Goal: Information Seeking & Learning: Learn about a topic

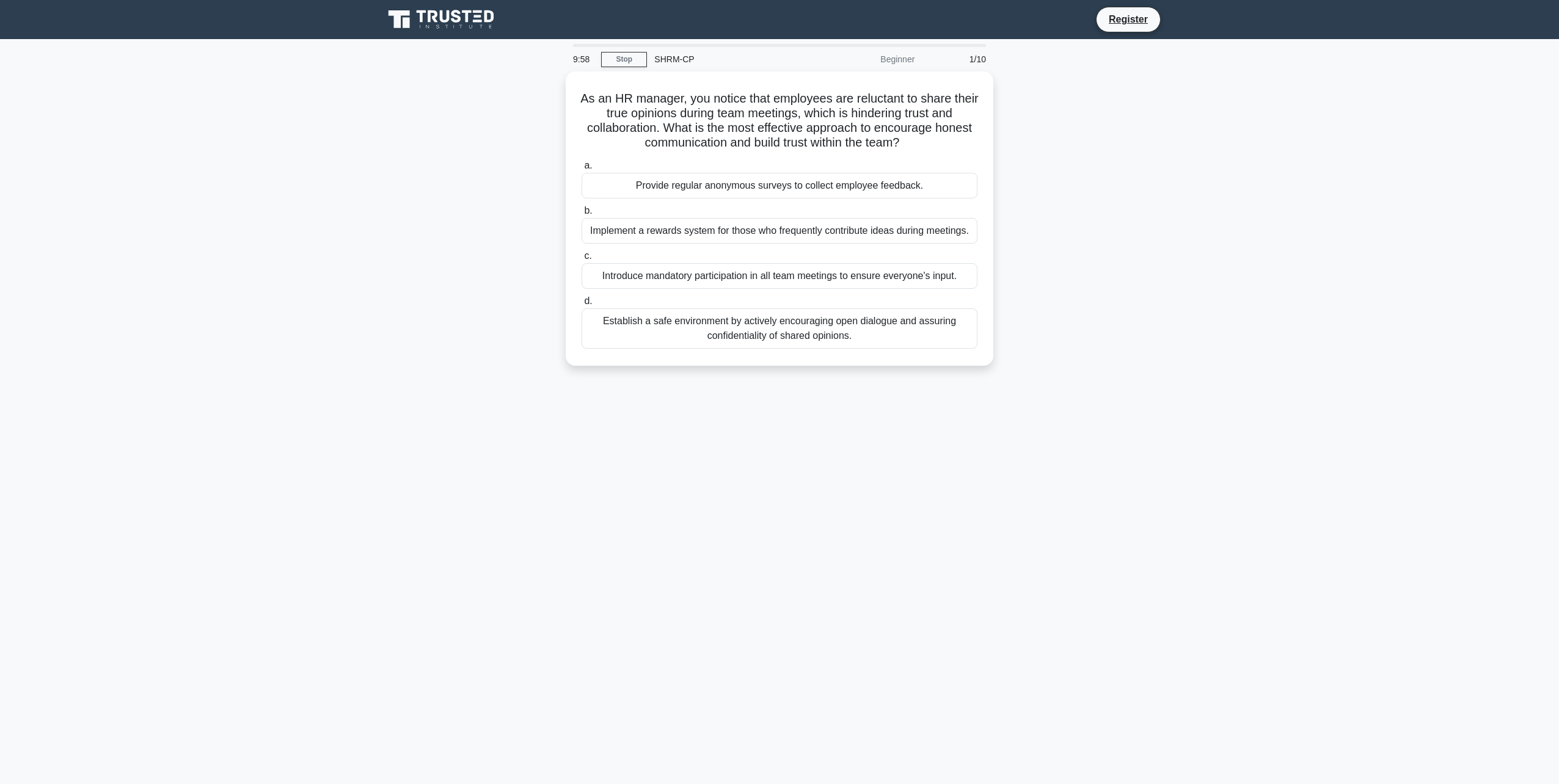
click at [460, 11] on icon at bounding box center [443, 19] width 117 height 23
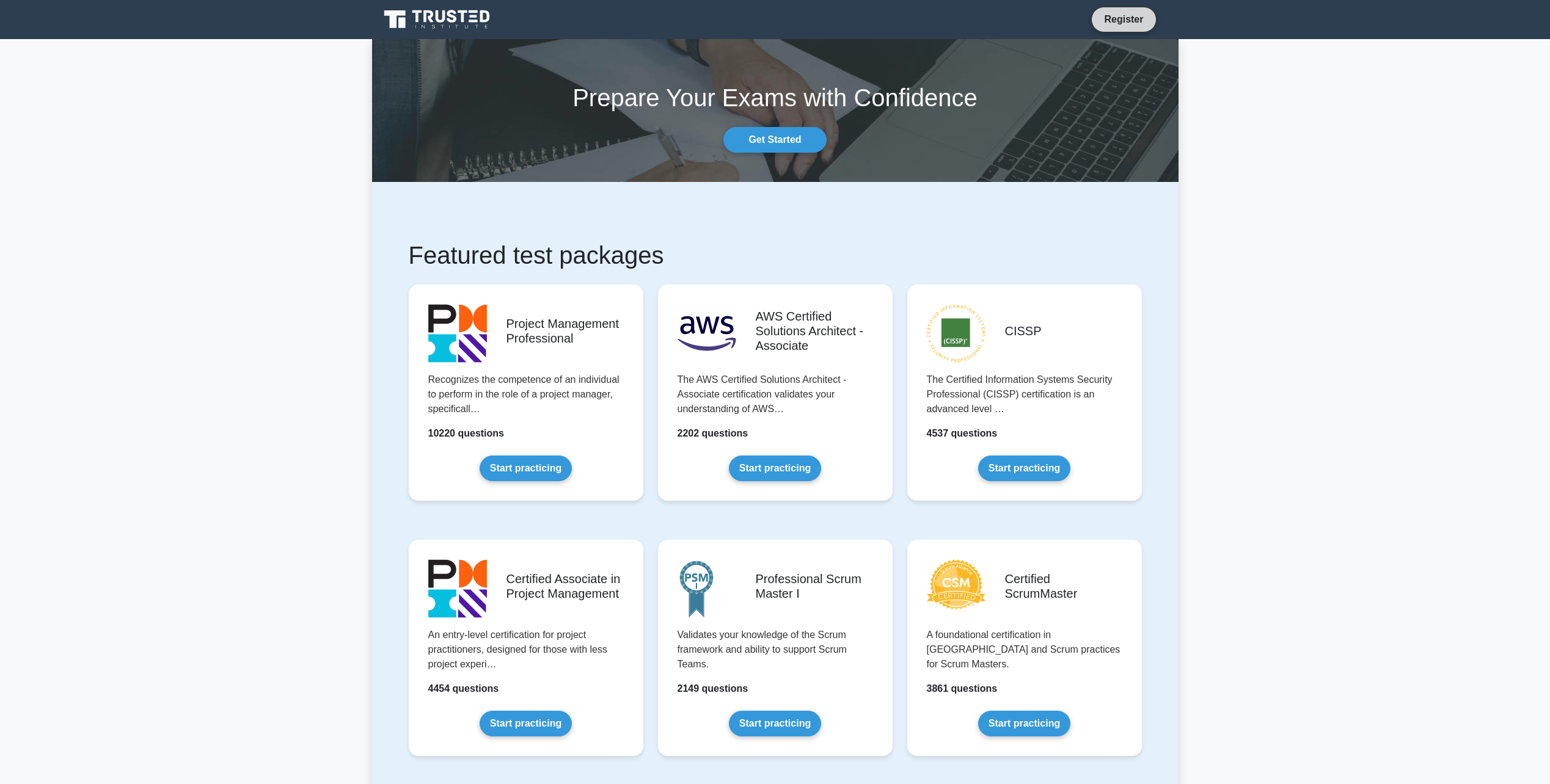
click at [1109, 16] on link "Register" at bounding box center [1124, 19] width 54 height 16
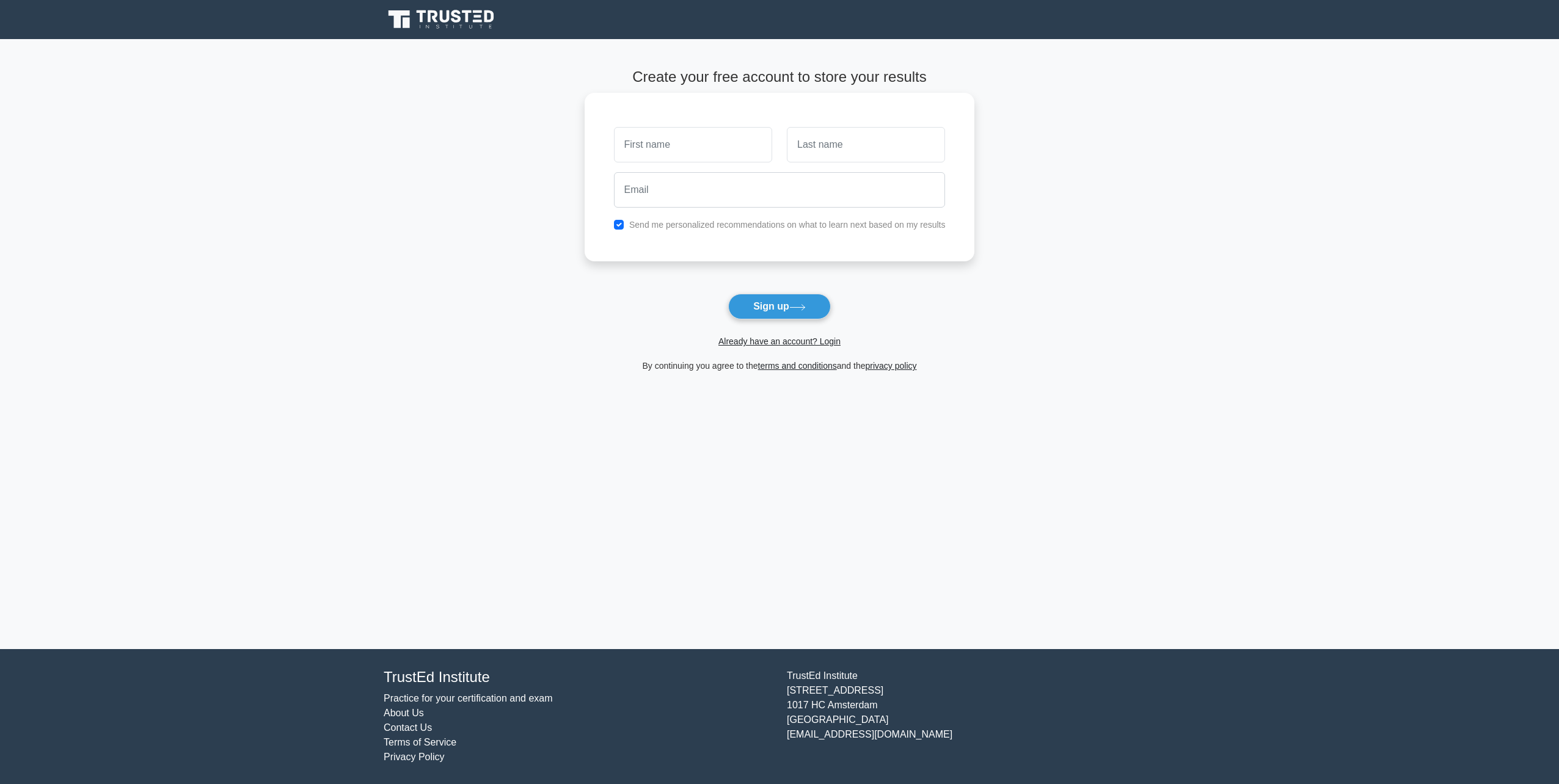
click at [684, 136] on input "text" at bounding box center [693, 145] width 158 height 35
type input "ABDULLAH"
click at [848, 152] on input "text" at bounding box center [866, 145] width 158 height 35
type input "ALARIDHI"
click at [752, 188] on input "email" at bounding box center [780, 190] width 332 height 35
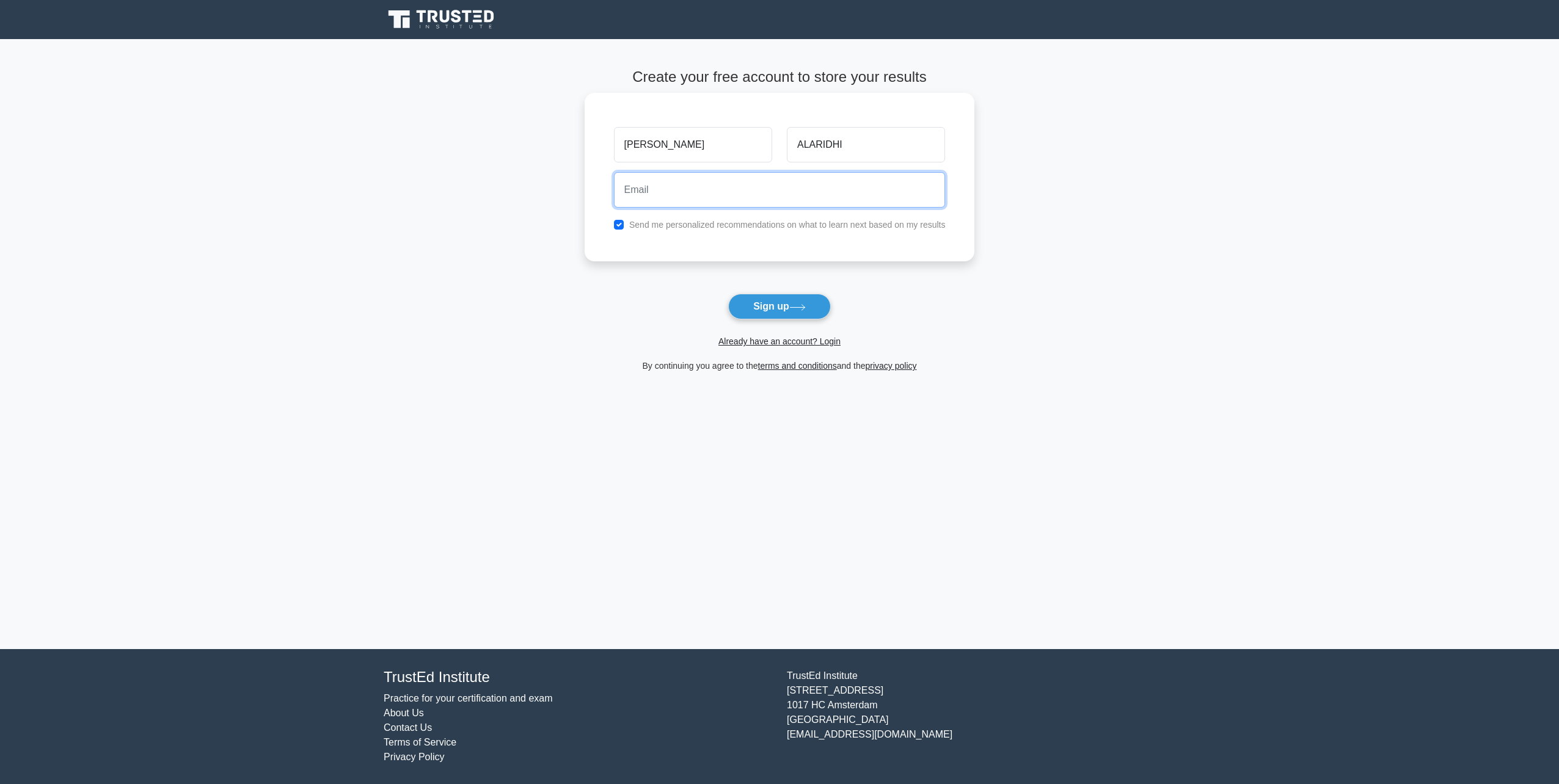
type input "Abdullah.Ghazi1998@outlook.com"
click at [764, 308] on button "Sign up" at bounding box center [779, 306] width 102 height 25
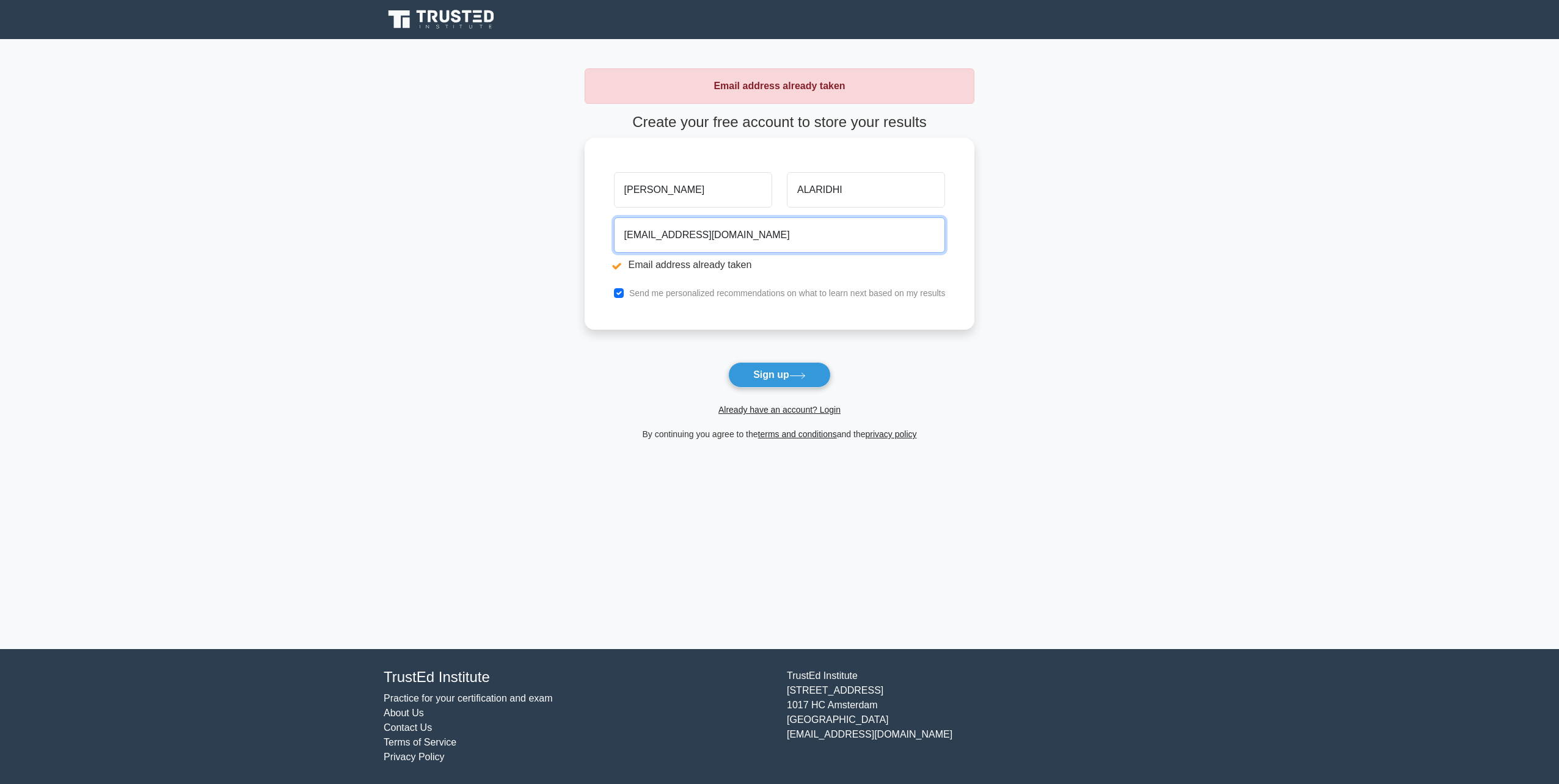
click at [725, 246] on input "Abdullah.Ghazi1998@outlook.com" at bounding box center [780, 235] width 332 height 35
type input "abdullahptc8558@gmail.com"
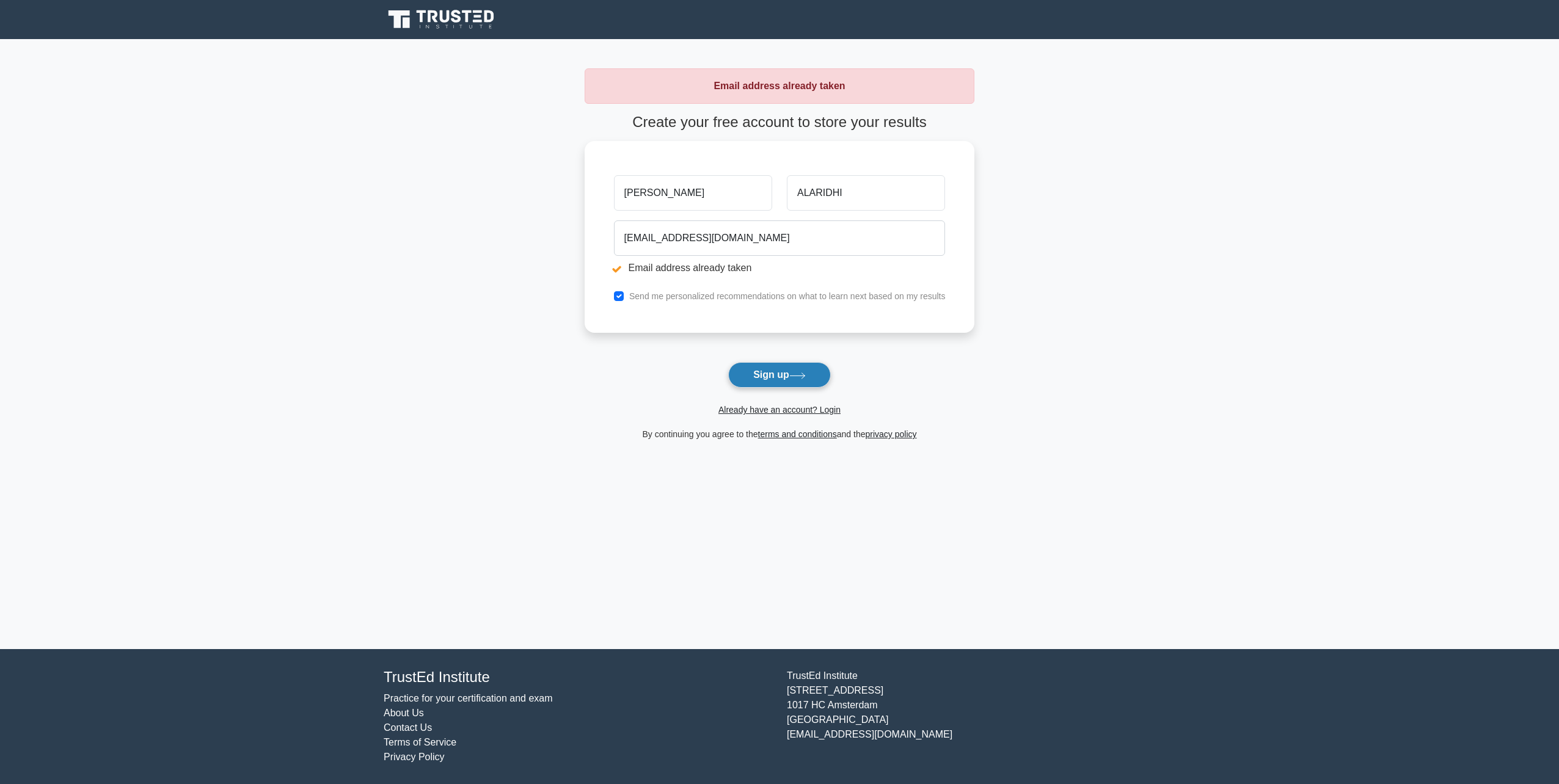
click at [780, 375] on button "Sign up" at bounding box center [779, 375] width 102 height 25
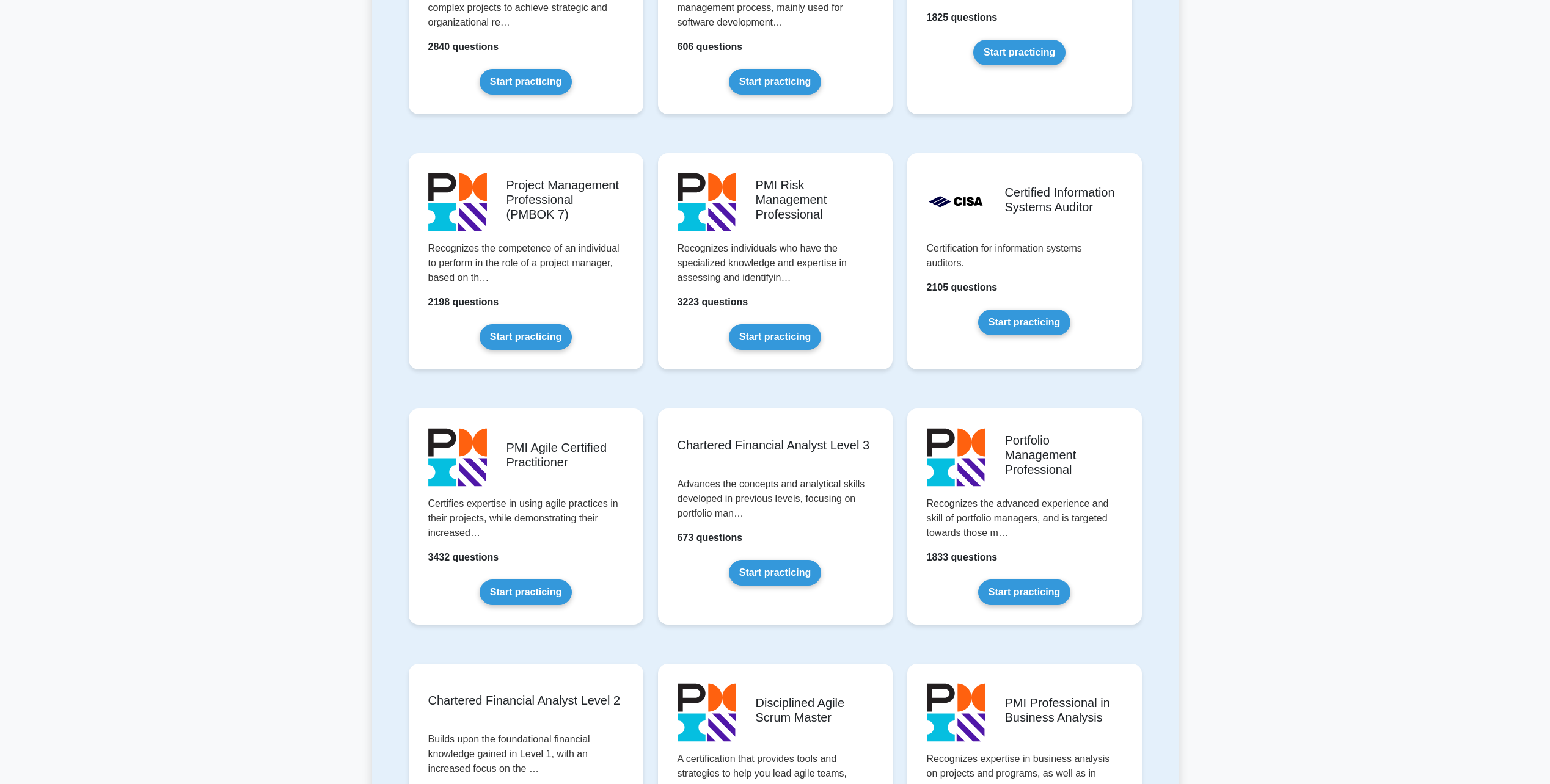
drag, startPoint x: 1228, startPoint y: 610, endPoint x: 1230, endPoint y: 663, distance: 53.0
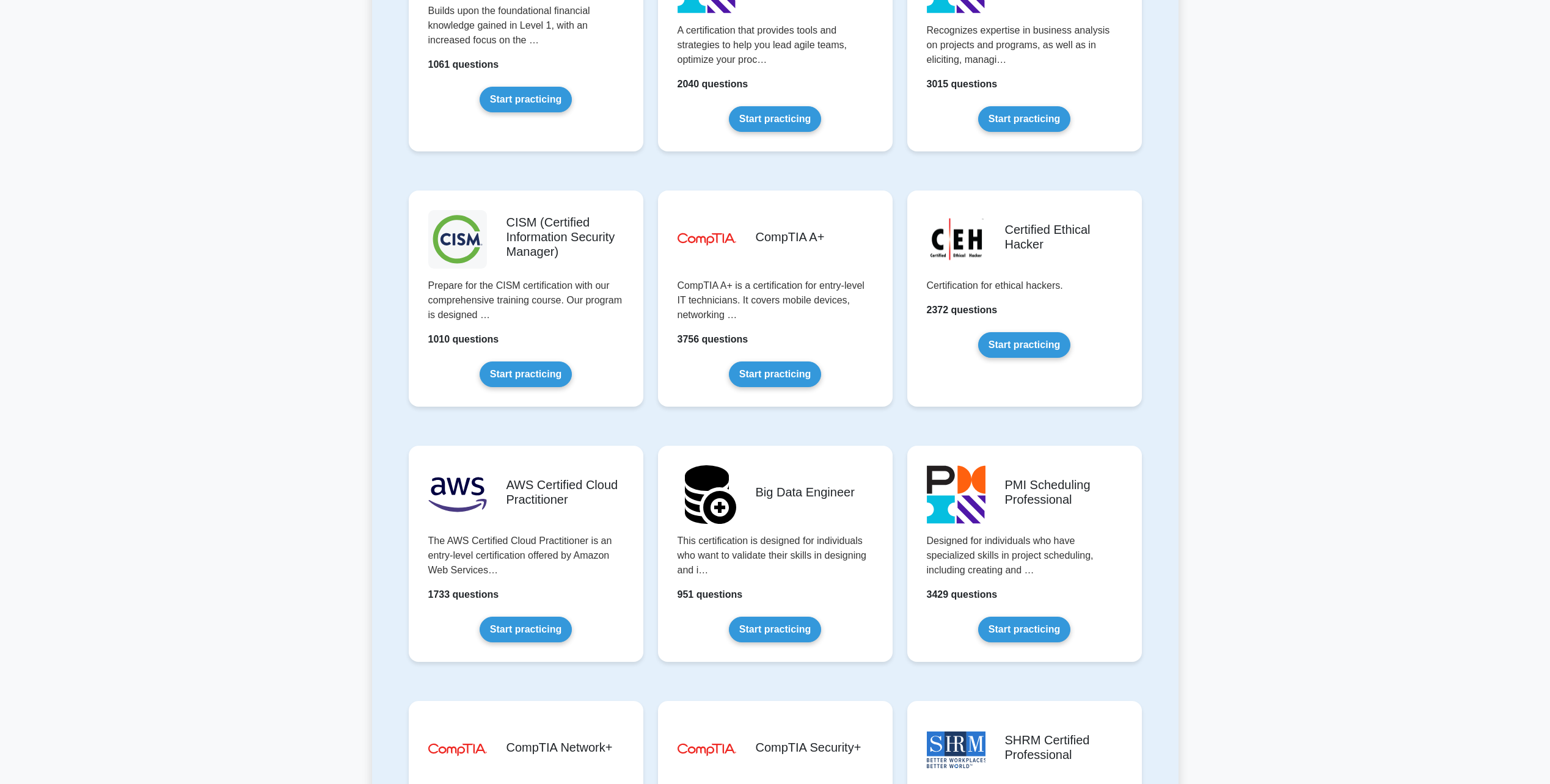
drag, startPoint x: 1226, startPoint y: 637, endPoint x: 1197, endPoint y: 708, distance: 76.7
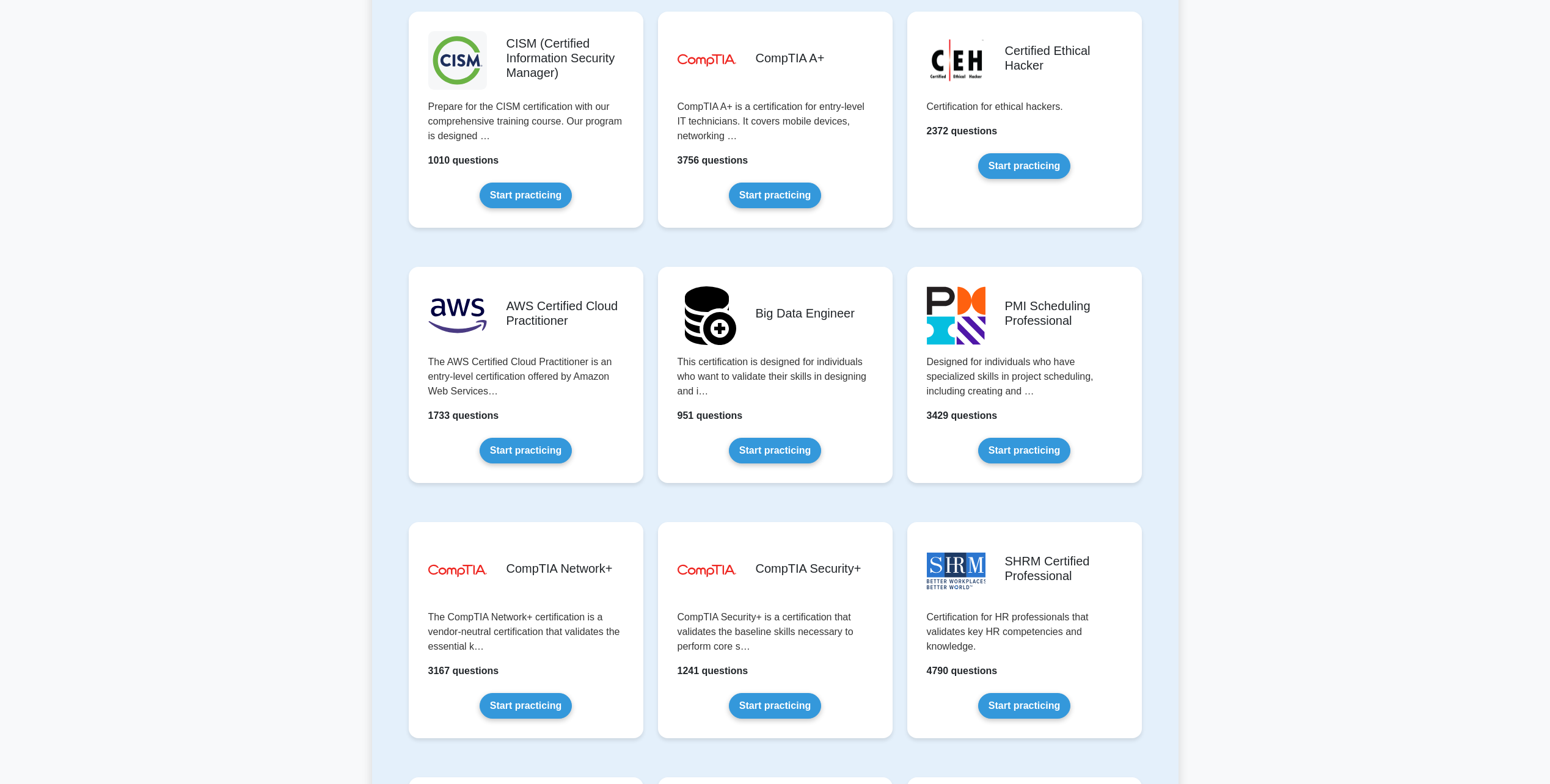
scroll to position [1827, 0]
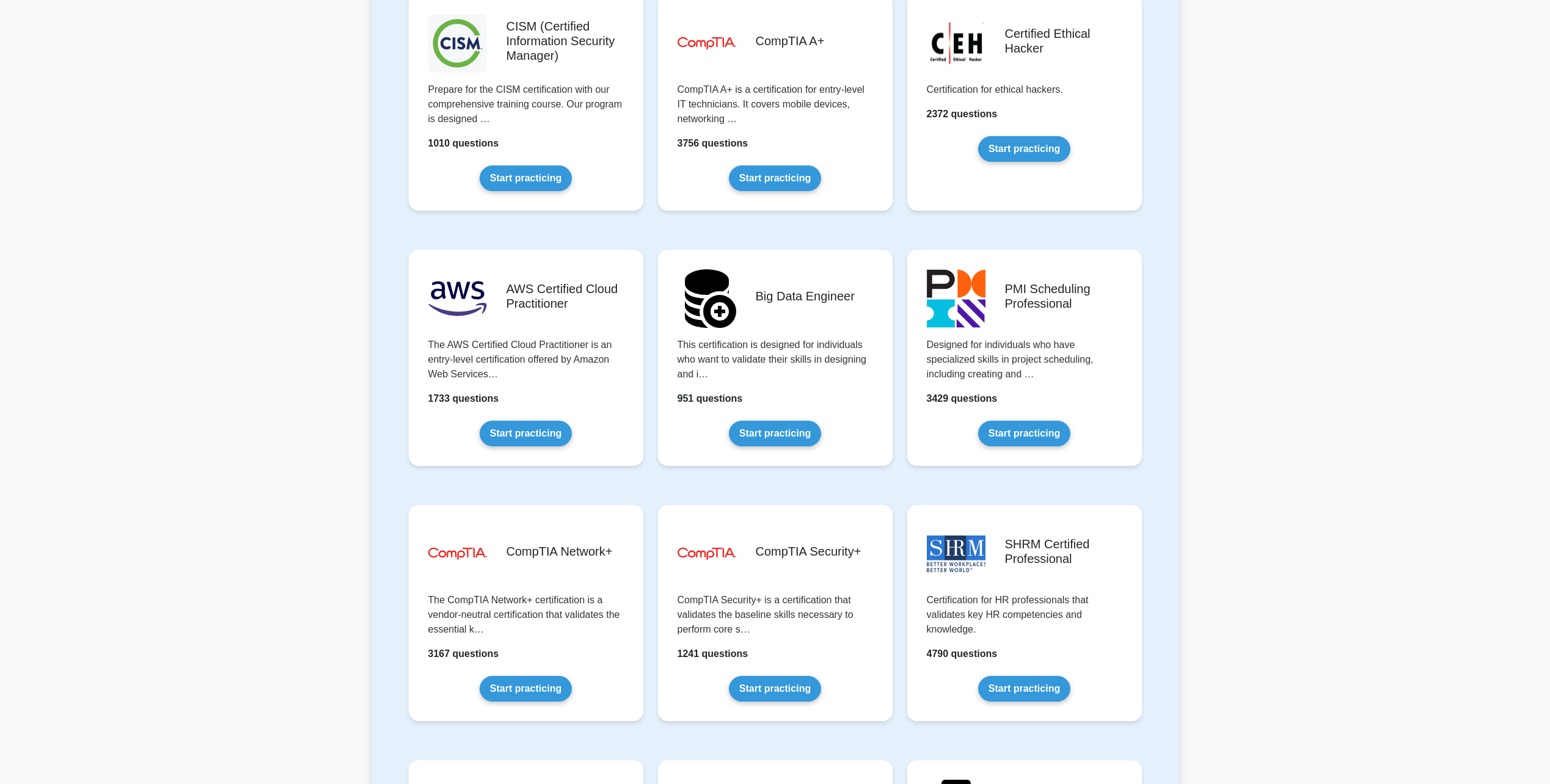
drag, startPoint x: 1207, startPoint y: 694, endPoint x: 1202, endPoint y: 716, distance: 22.6
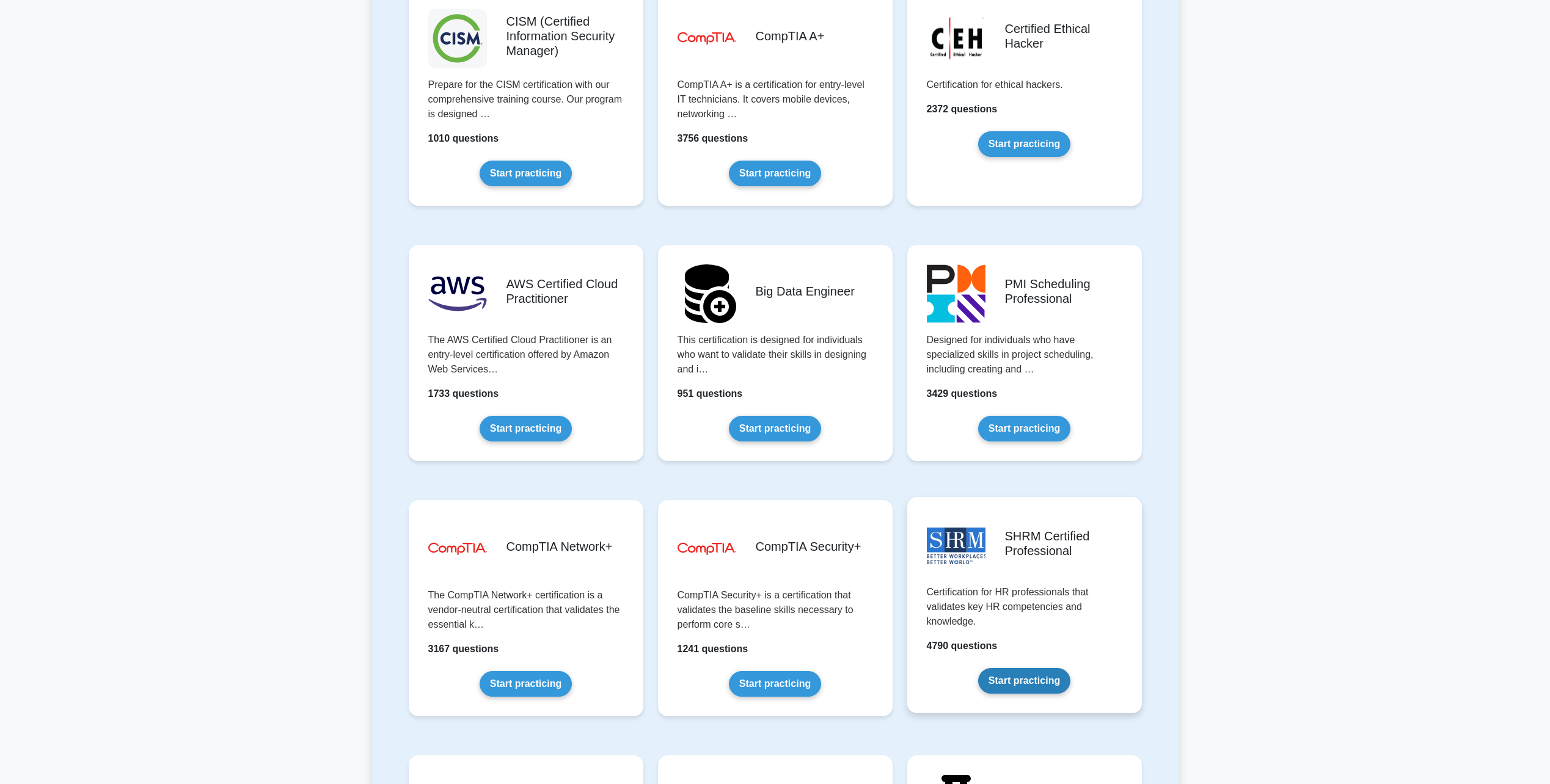
click at [1007, 682] on link "Start practicing" at bounding box center [1024, 681] width 92 height 25
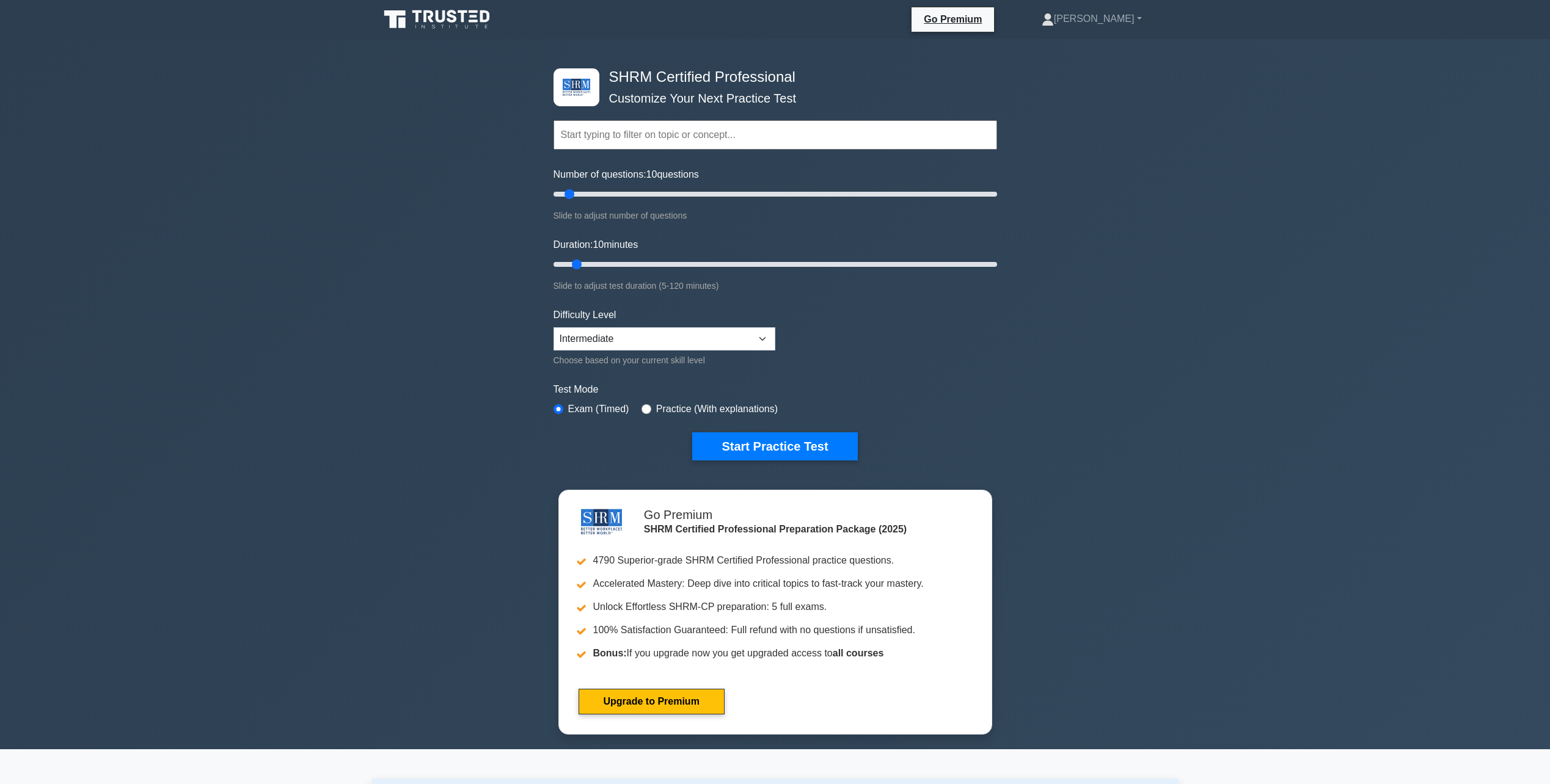
drag, startPoint x: 939, startPoint y: 303, endPoint x: 947, endPoint y: 281, distance: 23.4
click at [948, 303] on form "Topics Change Management Compensation and Benefits Employee and Labor Relations…" at bounding box center [775, 272] width 443 height 378
click at [744, 134] on input "text" at bounding box center [775, 135] width 443 height 30
paste input "Interpersonal"
type input "Interpersonal"
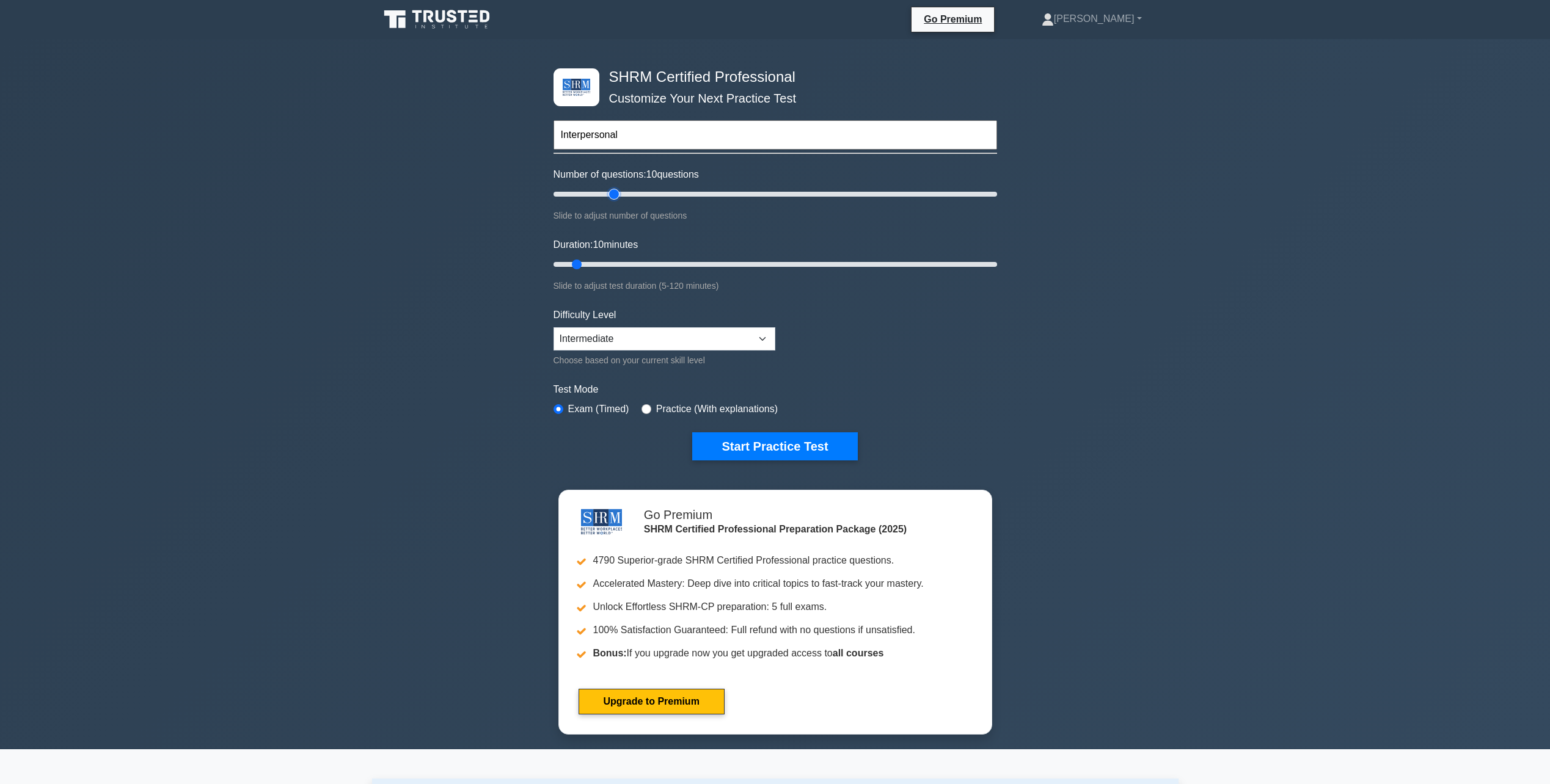
type input "30"
click at [614, 193] on input "Number of questions: 10 questions" at bounding box center [775, 194] width 443 height 15
drag, startPoint x: 616, startPoint y: 195, endPoint x: 577, endPoint y: 202, distance: 39.6
type input "15"
click at [577, 202] on input "Number of questions: 15 questions" at bounding box center [775, 194] width 443 height 15
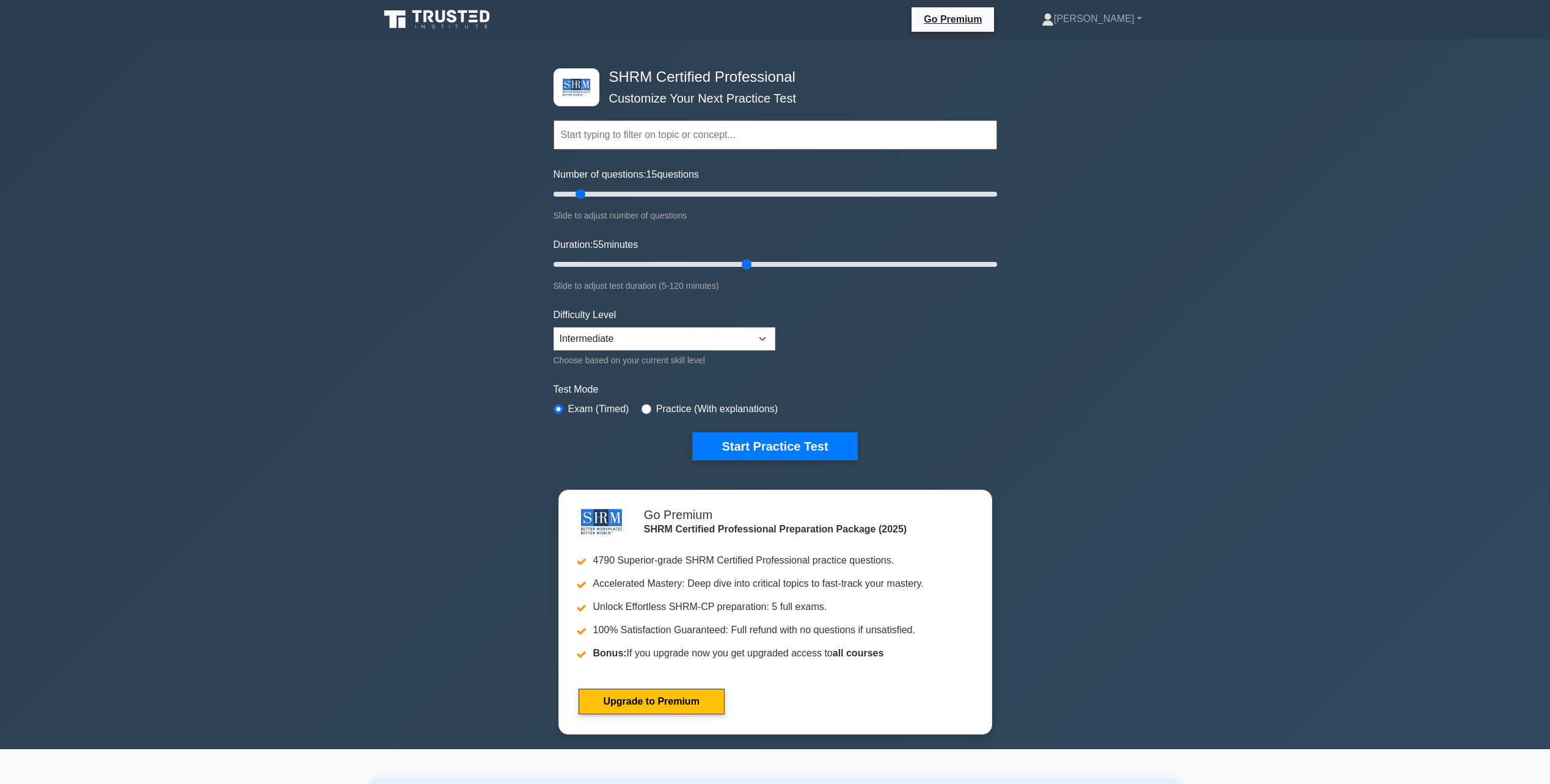
drag, startPoint x: 573, startPoint y: 263, endPoint x: 738, endPoint y: 334, distance: 179.6
type input "55"
click at [738, 272] on input "Duration: 55 minutes" at bounding box center [775, 264] width 443 height 15
click at [701, 337] on select "Beginner Intermediate Expert" at bounding box center [664, 339] width 222 height 23
select select "expert"
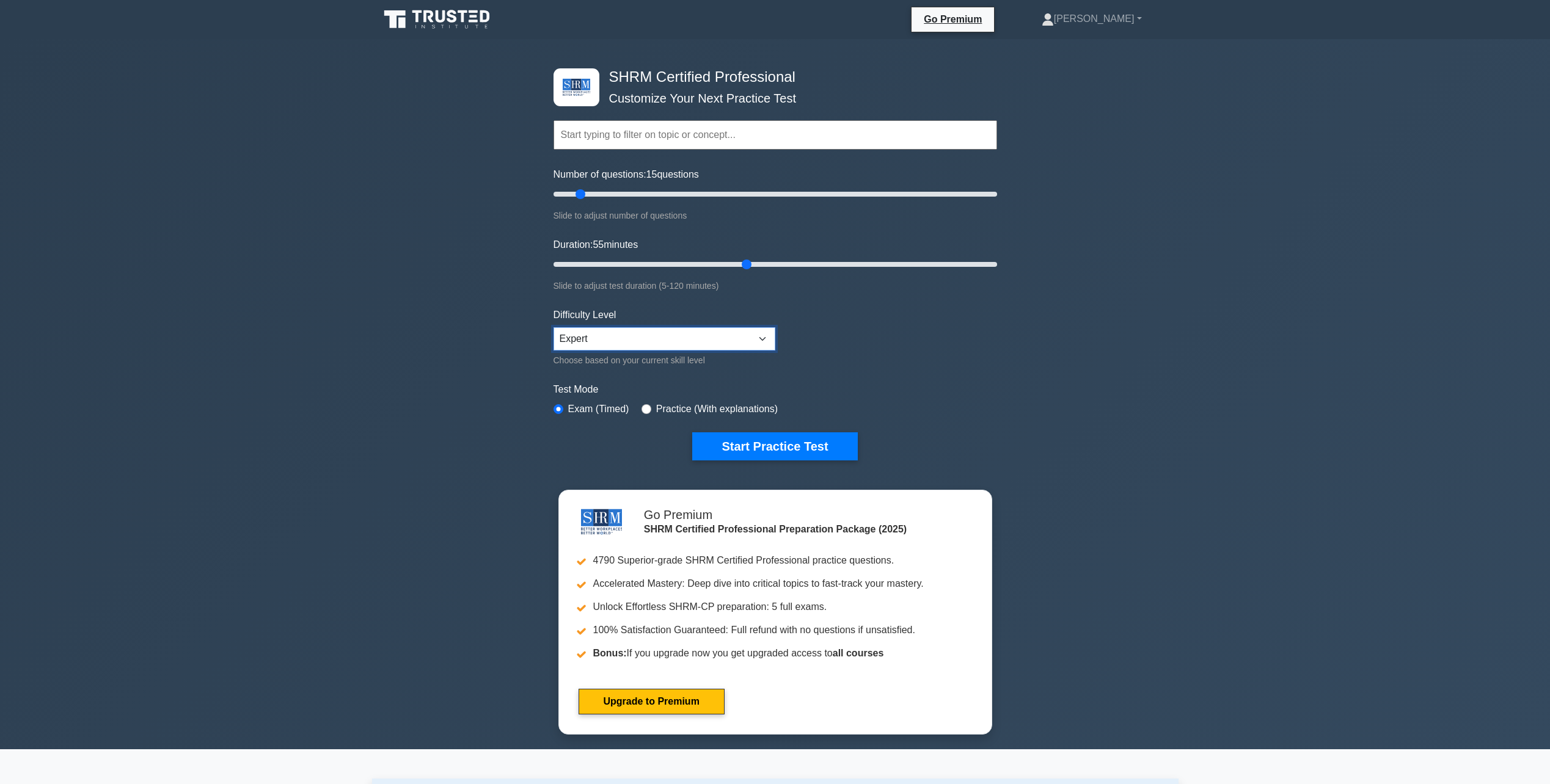
click at [553, 327] on select "Beginner Intermediate Expert" at bounding box center [664, 339] width 222 height 23
click at [657, 410] on label "Practice (With explanations)" at bounding box center [717, 409] width 121 height 15
drag, startPoint x: 661, startPoint y: 411, endPoint x: 668, endPoint y: 439, distance: 28.9
click at [668, 439] on form "Topics Change Management Compensation and Benefits Employee and Labor Relations…" at bounding box center [775, 272] width 443 height 378
drag, startPoint x: 668, startPoint y: 439, endPoint x: 648, endPoint y: 408, distance: 36.9
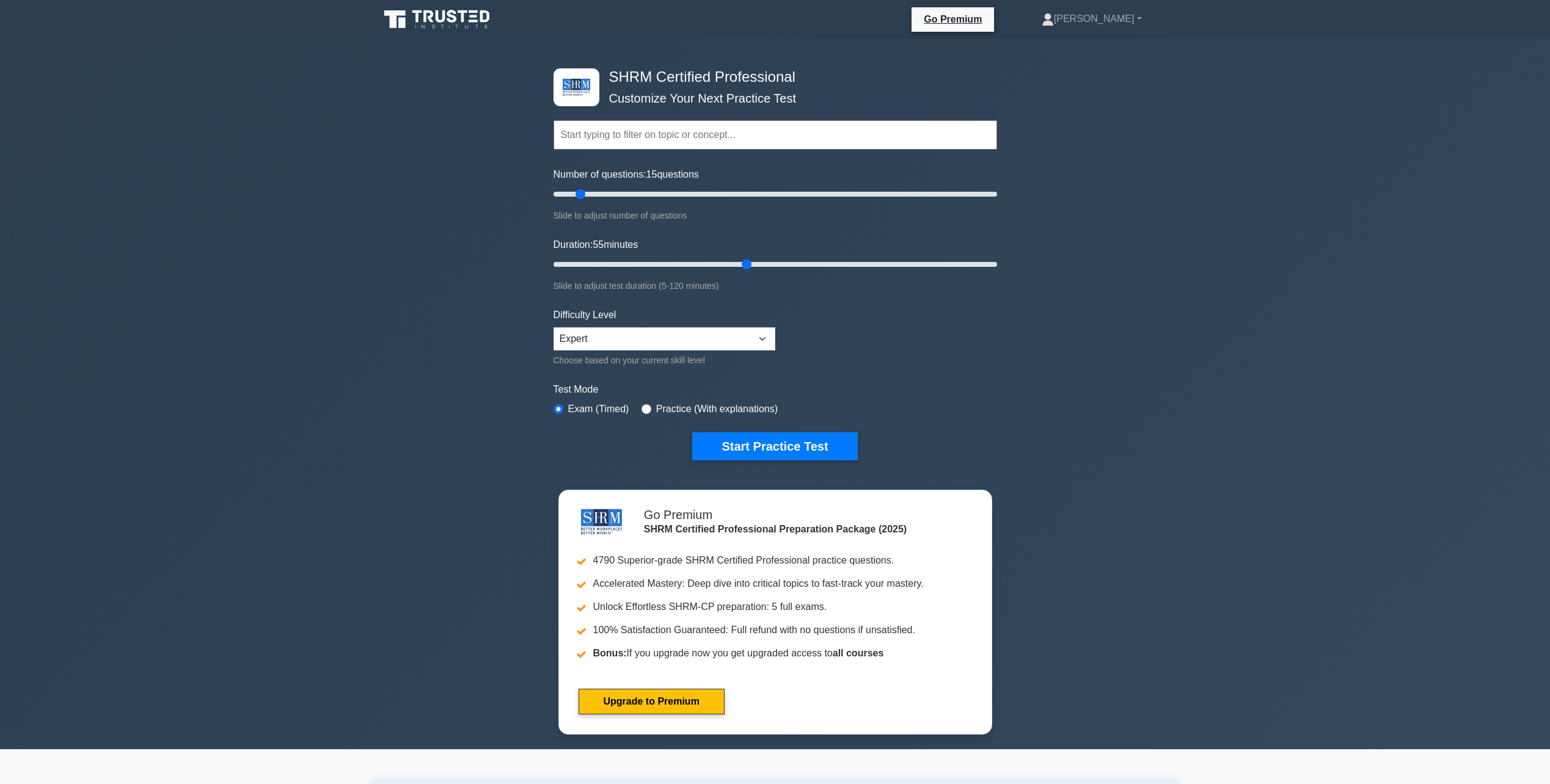
click at [648, 408] on div "Practice (With explanations)" at bounding box center [709, 409] width 136 height 15
click at [644, 409] on input "radio" at bounding box center [647, 409] width 10 height 10
radio input "true"
click at [718, 440] on button "Start Practice Test" at bounding box center [775, 447] width 165 height 28
